Goal: Understand process/instructions: Learn how to perform a task or action

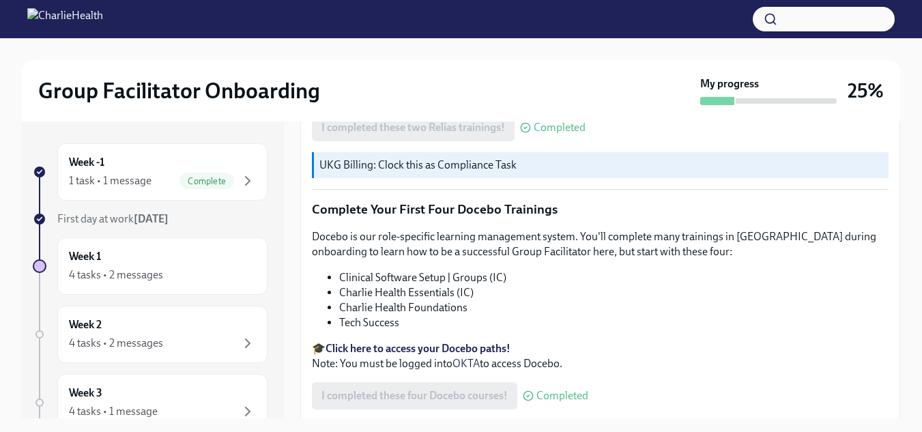
scroll to position [1955, 0]
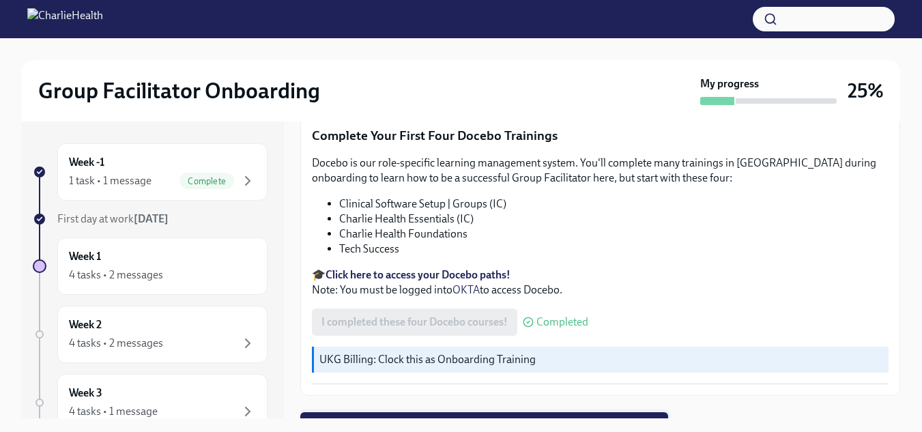
click at [622, 419] on span "Next task : Week One: Essential Compliance Tasks (~6.5 hours to complete)" at bounding box center [484, 426] width 349 height 14
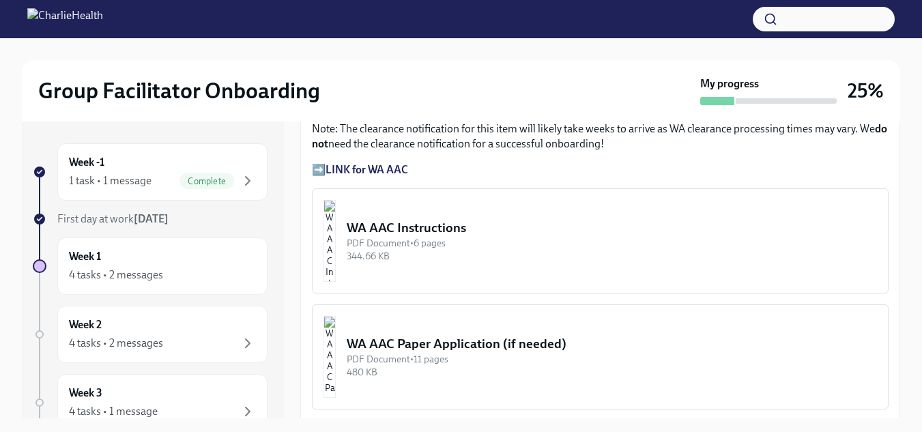
scroll to position [1061, 0]
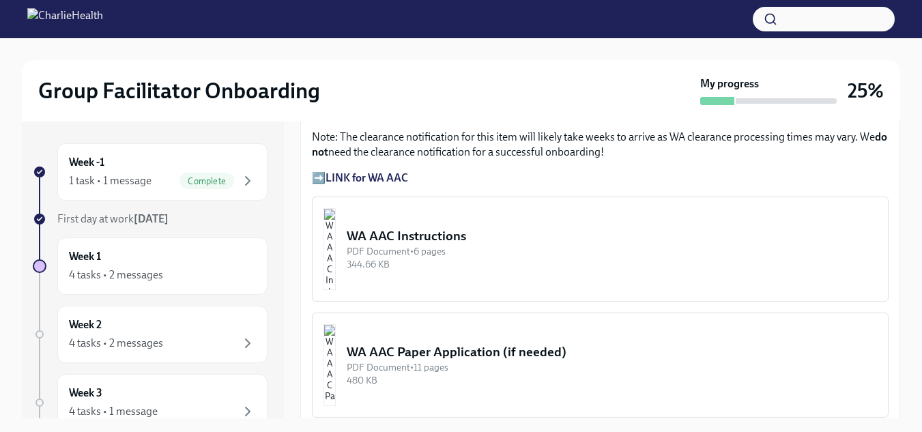
click at [385, 174] on strong "LINK for WA AAC" at bounding box center [366, 177] width 83 height 13
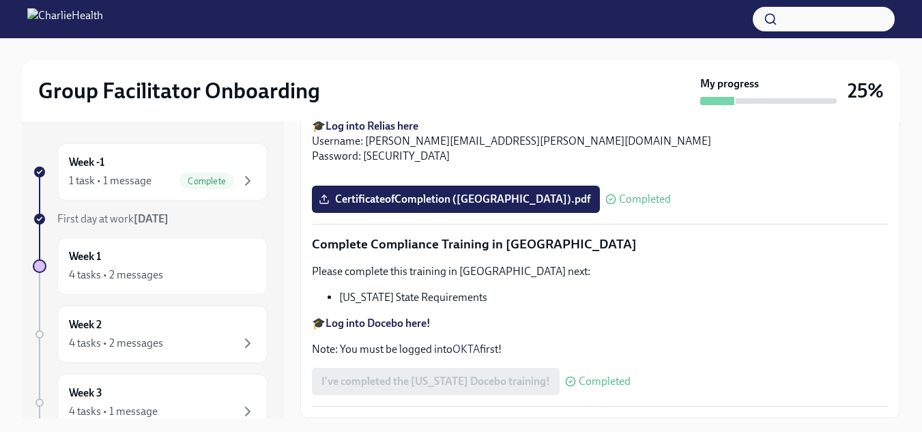
scroll to position [3064, 0]
click at [174, 272] on div "4 tasks • 2 messages" at bounding box center [162, 275] width 187 height 16
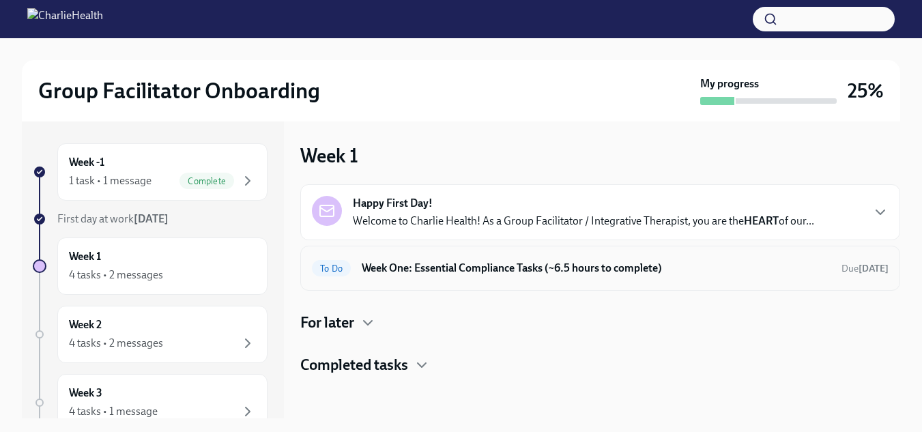
click at [463, 265] on h6 "Week One: Essential Compliance Tasks (~6.5 hours to complete)" at bounding box center [596, 268] width 469 height 15
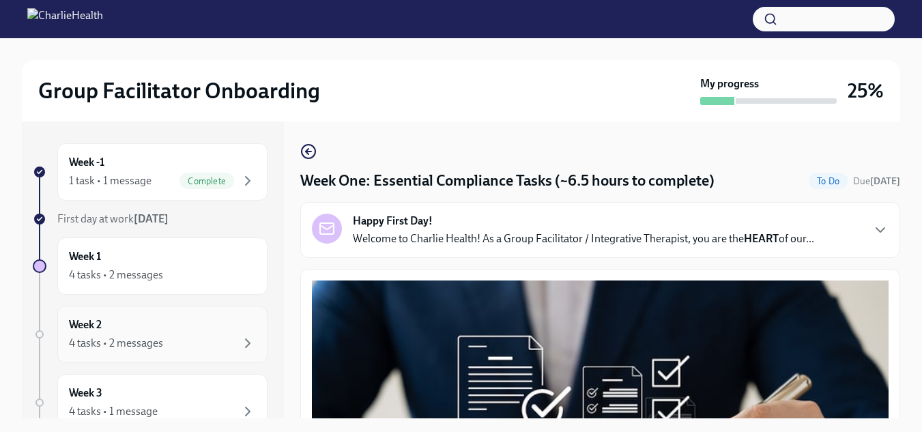
click at [95, 325] on h6 "Week 2" at bounding box center [85, 324] width 33 height 15
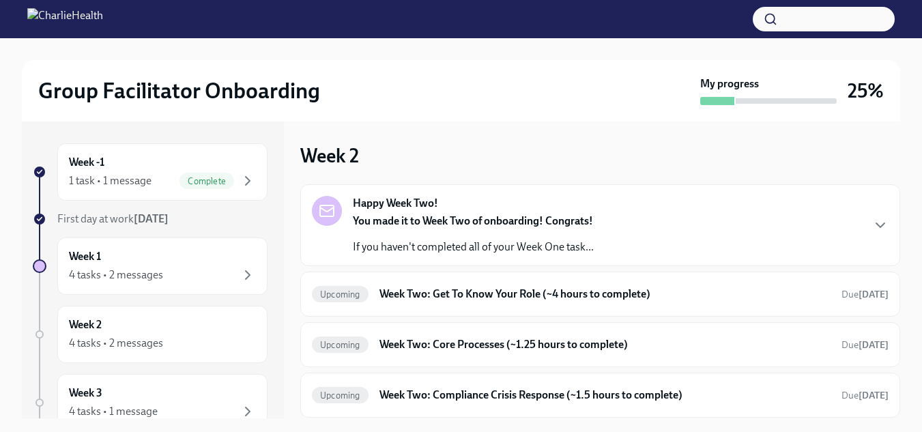
click at [815, 247] on div "Happy Week Two! You made it to Week Two of onboarding! Congrats! If you haven't…" at bounding box center [600, 225] width 576 height 59
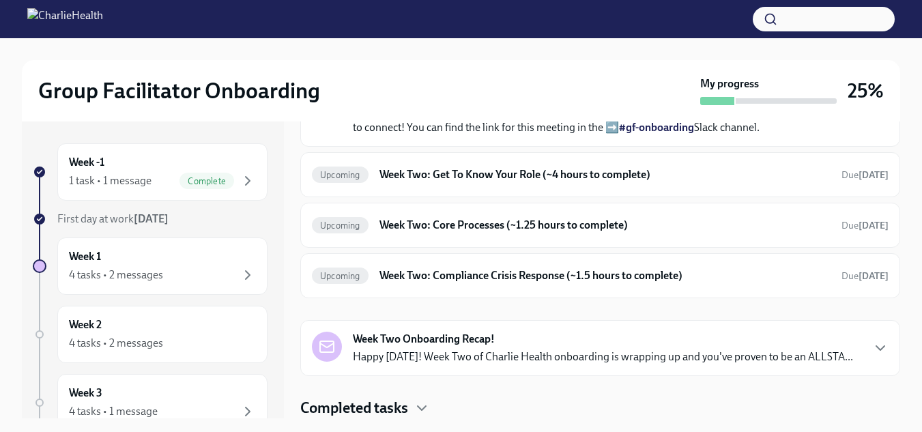
scroll to position [529, 0]
click at [655, 182] on h6 "Week Two: Get To Know Your Role (~4 hours to complete)" at bounding box center [604, 174] width 451 height 15
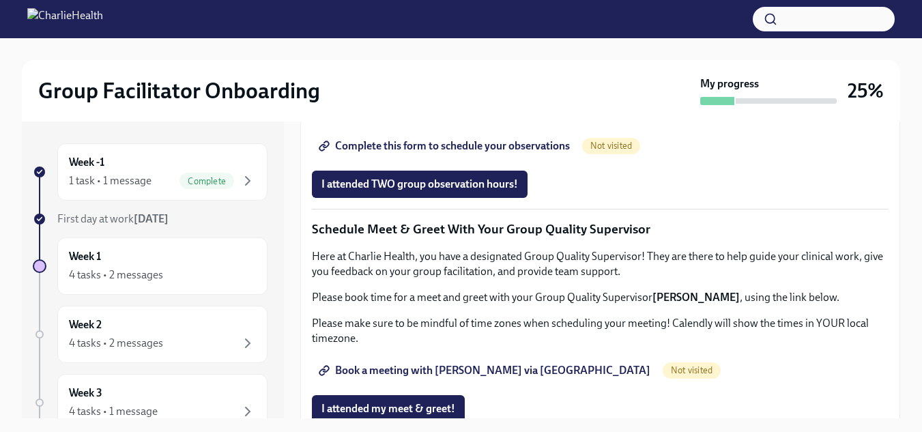
scroll to position [882, 0]
